Goal: Task Accomplishment & Management: Complete application form

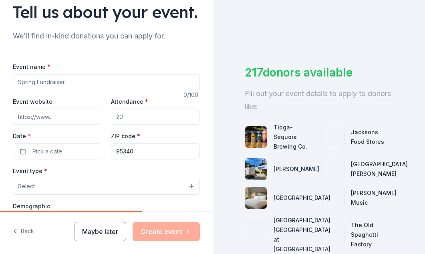
scroll to position [80, 0]
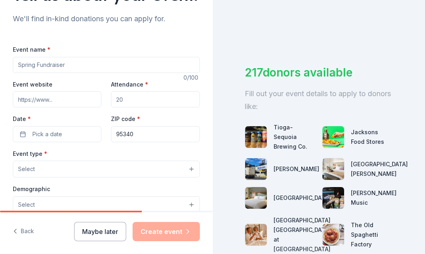
click at [43, 73] on input "Event name *" at bounding box center [106, 65] width 187 height 16
type input "Drama Island"
click at [121, 107] on input "Attendance *" at bounding box center [155, 99] width 88 height 16
type input "120"
click at [64, 142] on button "Pick a date" at bounding box center [57, 134] width 88 height 16
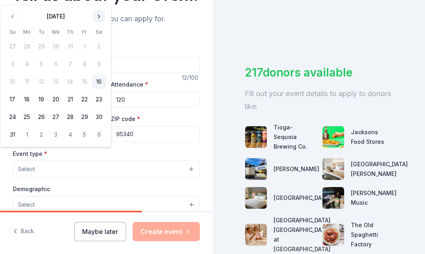
click at [100, 18] on button "Go to next month" at bounding box center [98, 16] width 11 height 11
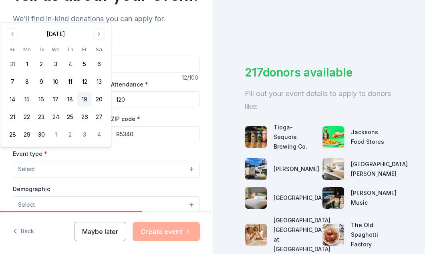
click at [84, 99] on button "19" at bounding box center [84, 99] width 14 height 14
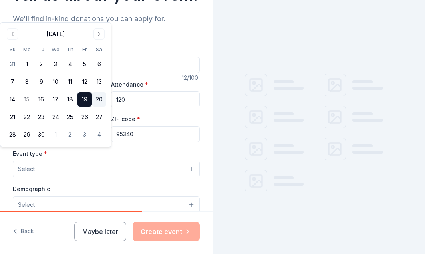
click at [96, 99] on button "20" at bounding box center [99, 99] width 14 height 14
click at [140, 142] on input "95340" at bounding box center [155, 134] width 88 height 16
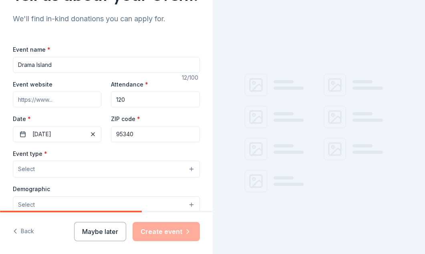
click at [144, 142] on input "95340" at bounding box center [155, 134] width 88 height 16
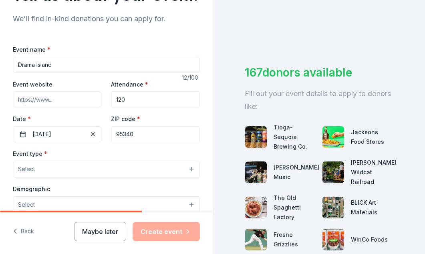
click at [85, 169] on div "Event name * Drama Island 12 /100 Event website Attendance * 120 Date * 09/20/2…" at bounding box center [106, 229] width 187 height 370
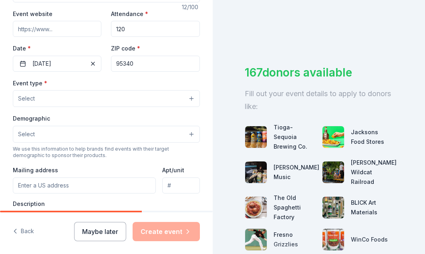
scroll to position [160, 0]
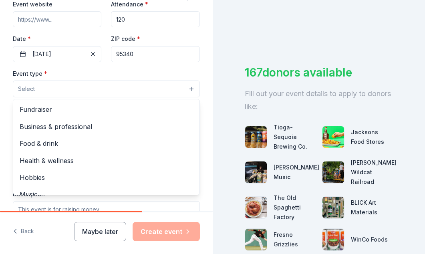
click at [42, 97] on button "Select" at bounding box center [106, 88] width 187 height 17
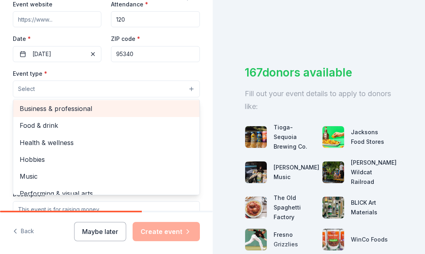
scroll to position [27, 0]
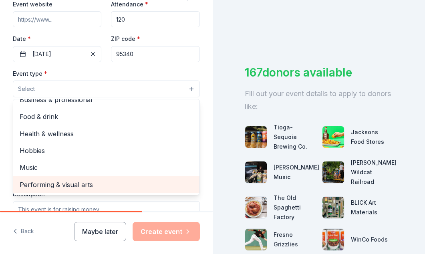
click at [58, 190] on span "Performing & visual arts" at bounding box center [106, 184] width 173 height 10
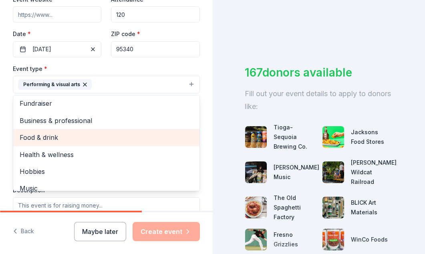
scroll to position [0, 0]
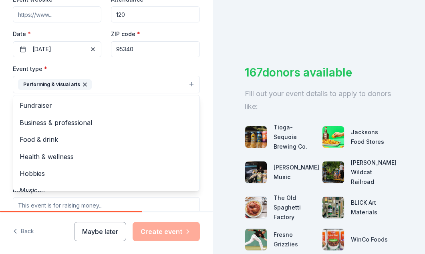
click at [120, 91] on div "Event type * Performing & visual arts Fundraiser Business & professional Food &…" at bounding box center [106, 79] width 187 height 30
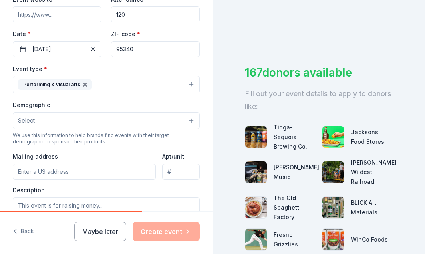
click at [51, 129] on button "Select" at bounding box center [106, 120] width 187 height 17
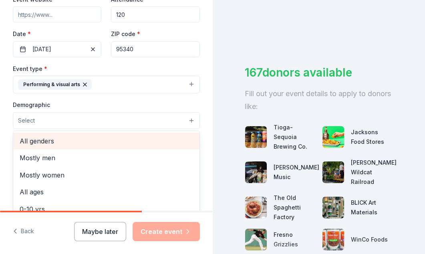
click at [55, 146] on span "All genders" at bounding box center [106, 141] width 173 height 10
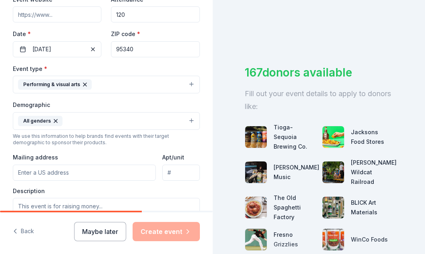
click at [98, 130] on button "All genders" at bounding box center [106, 121] width 187 height 18
click at [108, 130] on button "All genders" at bounding box center [106, 121] width 187 height 18
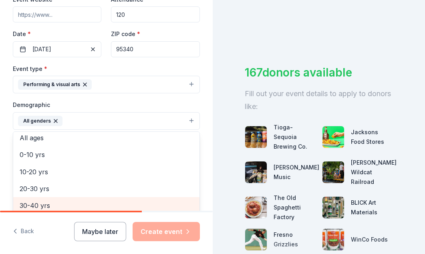
scroll to position [32, 0]
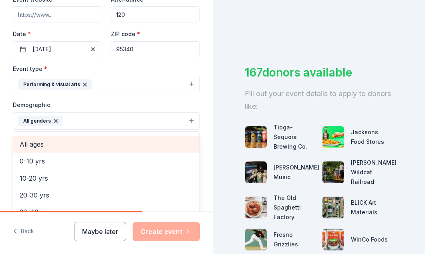
click at [48, 149] on span "All ages" at bounding box center [106, 144] width 173 height 10
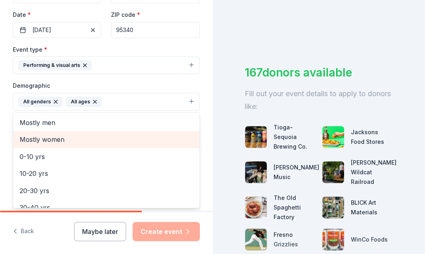
scroll to position [165, 0]
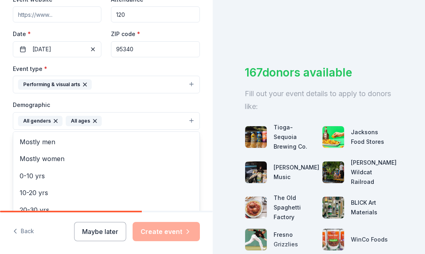
click at [195, 124] on div "Tell us about your event. We'll find in-kind donations you can apply for. Event…" at bounding box center [106, 102] width 213 height 534
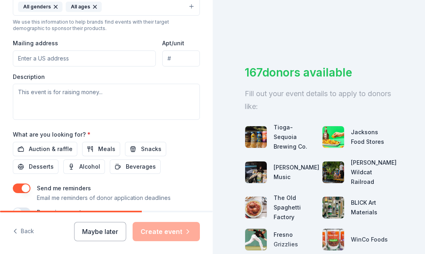
scroll to position [285, 0]
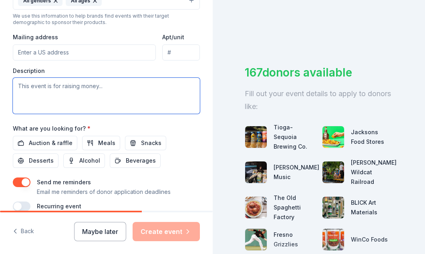
click at [78, 114] on textarea at bounding box center [106, 96] width 187 height 36
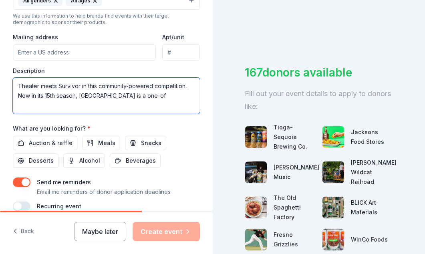
drag, startPoint x: 153, startPoint y: 119, endPoint x: 66, endPoint y: 125, distance: 86.2
click at [66, 114] on textarea "Theater meets Survivor in this community-powered competition. Now in its 15th s…" at bounding box center [106, 96] width 187 height 36
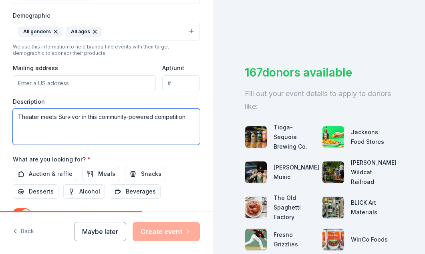
scroll to position [214, 0]
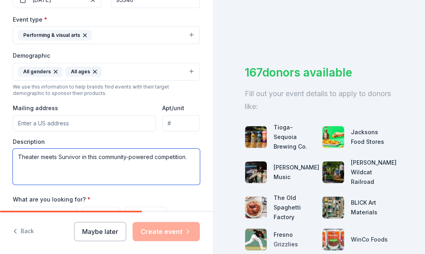
type textarea "Theater meets Survivor in this community-powered competition."
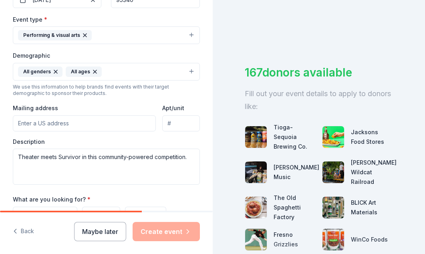
click at [184, 44] on button "Performing & visual arts" at bounding box center [106, 35] width 187 height 18
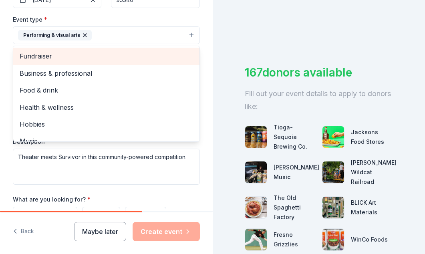
click at [73, 61] on span "Fundraiser" at bounding box center [106, 56] width 173 height 10
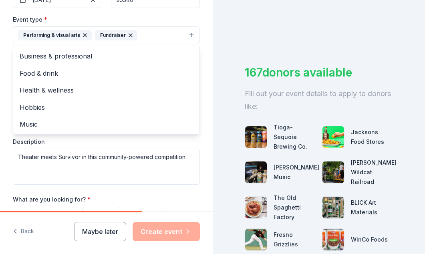
click at [194, 42] on div "Tell us about your event. We'll find in-kind donations you can apply for. Event…" at bounding box center [106, 53] width 213 height 534
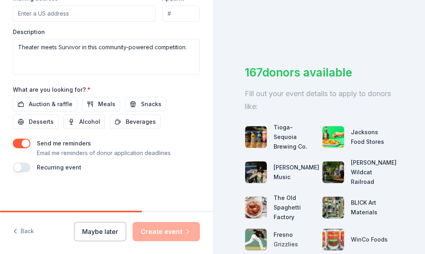
scroll to position [346, 0]
click at [61, 103] on span "Auction & raffle" at bounding box center [51, 104] width 44 height 10
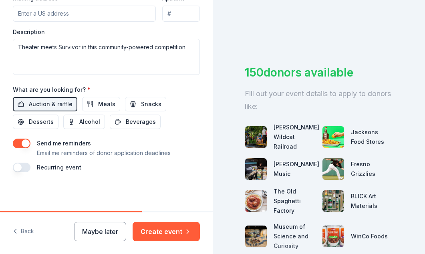
click at [27, 167] on button "button" at bounding box center [22, 168] width 18 height 10
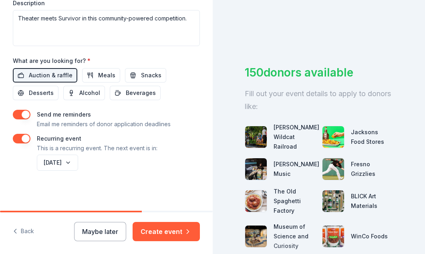
scroll to position [335, 0]
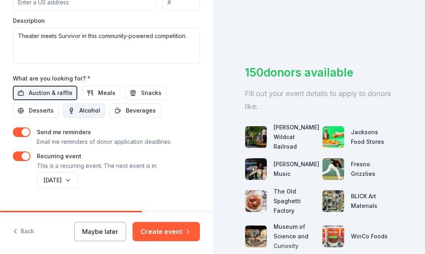
click at [82, 115] on span "Alcohol" at bounding box center [89, 111] width 21 height 10
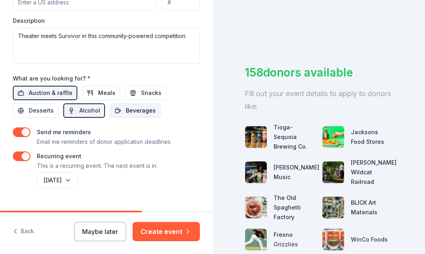
click at [128, 115] on span "Beverages" at bounding box center [141, 111] width 30 height 10
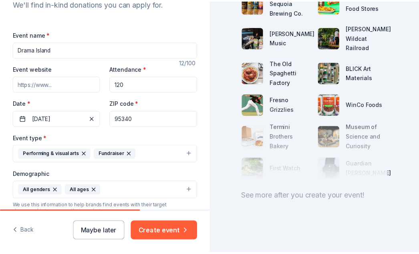
scroll to position [95, 0]
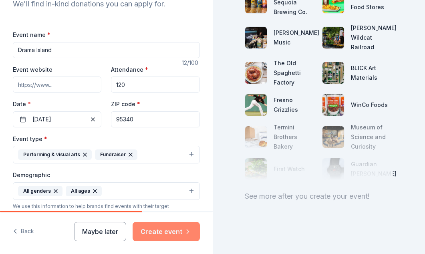
click at [181, 230] on button "Create event" at bounding box center [165, 231] width 67 height 19
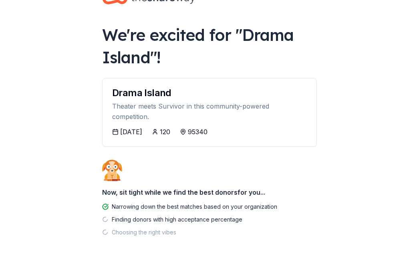
scroll to position [40, 0]
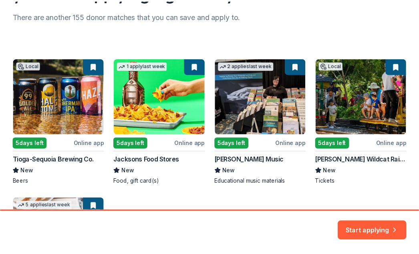
scroll to position [120, 0]
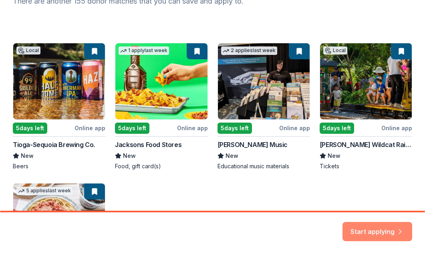
click at [376, 222] on button "Start applying" at bounding box center [377, 226] width 70 height 19
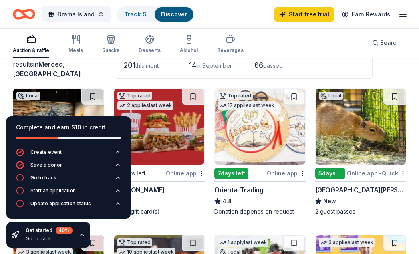
scroll to position [80, 0]
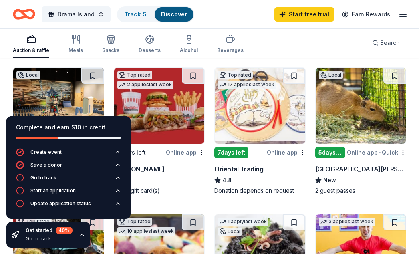
click at [83, 235] on icon "button" at bounding box center [82, 234] width 6 height 6
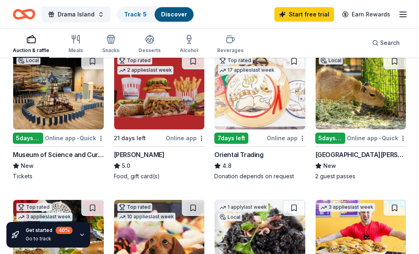
scroll to position [40, 0]
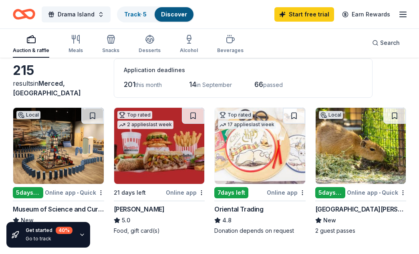
click at [337, 193] on div "5 days left" at bounding box center [330, 192] width 30 height 11
